Goal: Transaction & Acquisition: Book appointment/travel/reservation

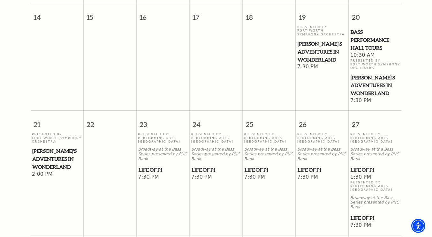
scroll to position [348, 0]
click at [155, 166] on span "Life of Pi" at bounding box center [163, 170] width 49 height 8
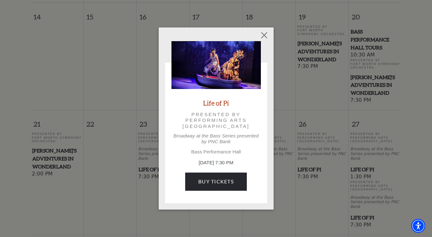
click at [218, 127] on p "Presented by Performing Arts [GEOGRAPHIC_DATA]" at bounding box center [216, 121] width 72 height 18
click at [216, 109] on div "Life of Pi Presented by Performing Arts Fort Worth Broadway at the Bass Series …" at bounding box center [216, 119] width 89 height 156
click at [214, 102] on link "Life of Pi" at bounding box center [216, 103] width 26 height 9
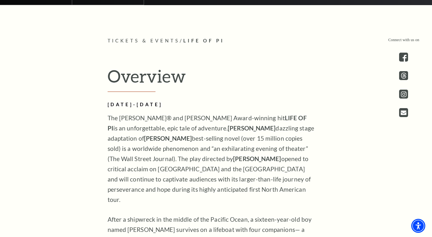
scroll to position [381, 0]
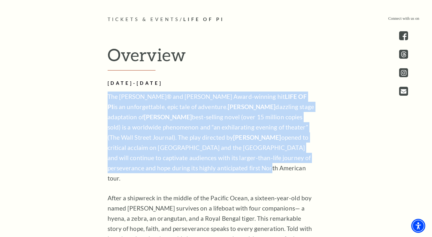
drag, startPoint x: 213, startPoint y: 178, endPoint x: 84, endPoint y: 105, distance: 148.4
copy p "The Tony® and Olivier Award-winning hit LIFE OF PI is an unforgettable, epic ta…"
